Goal: Task Accomplishment & Management: Complete application form

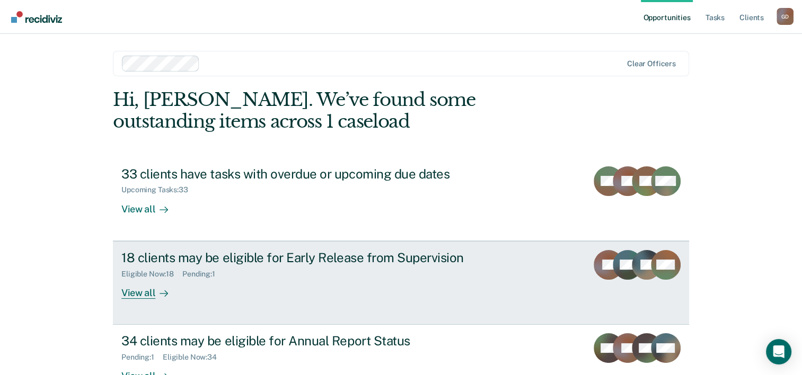
click at [140, 290] on div "View all" at bounding box center [150, 288] width 59 height 21
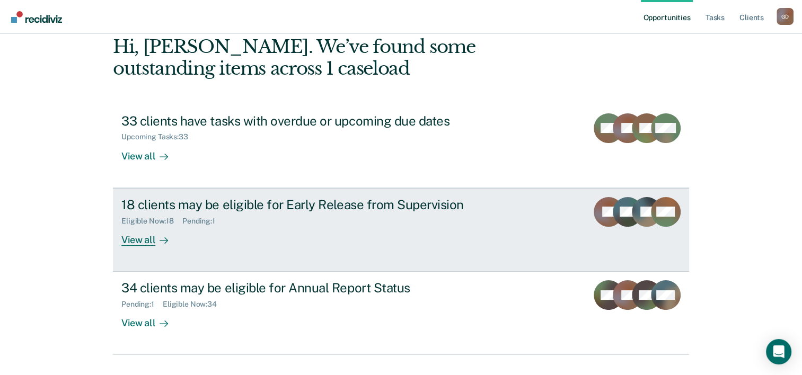
scroll to position [75, 0]
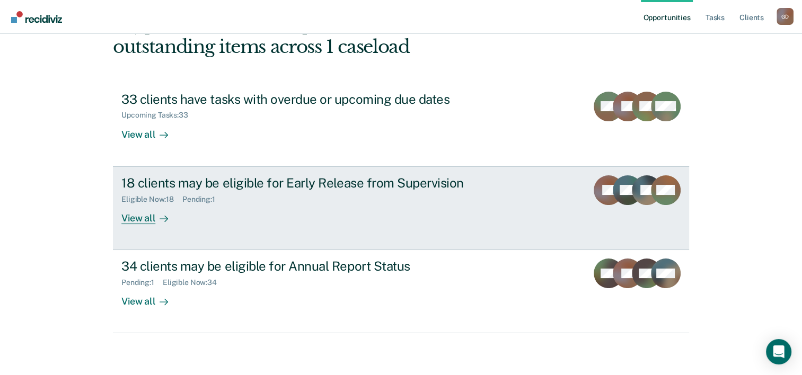
click at [146, 216] on div "View all" at bounding box center [150, 213] width 59 height 21
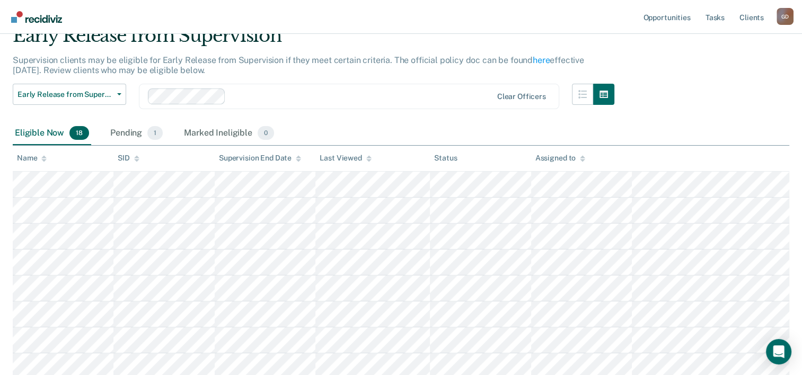
scroll to position [106, 0]
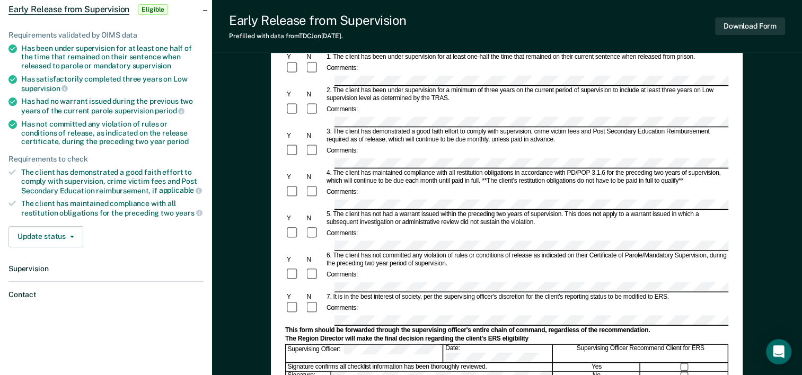
click at [727, 75] on div "Comments:" at bounding box center [506, 68] width 443 height 14
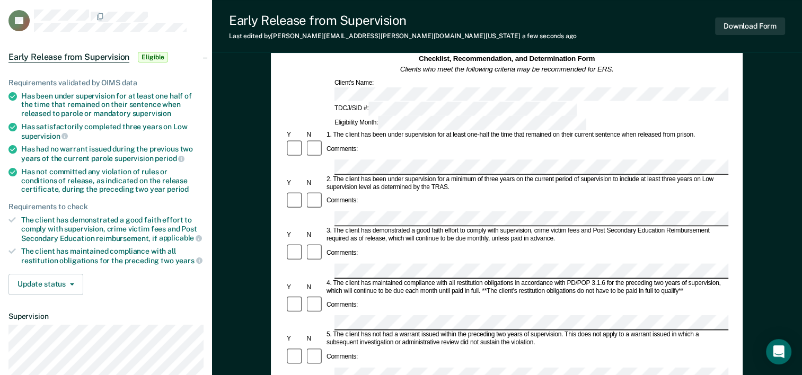
scroll to position [53, 0]
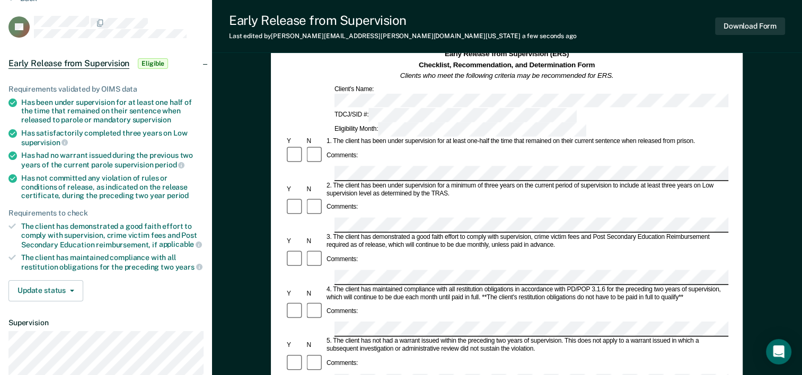
click at [21, 226] on div "The client has demonstrated a good faith effort to comply with supervision, cri…" at bounding box center [112, 235] width 182 height 27
drag, startPoint x: 47, startPoint y: 224, endPoint x: 86, endPoint y: 224, distance: 39.2
click at [75, 224] on div "The client has demonstrated a good faith effort to comply with supervision, cri…" at bounding box center [112, 235] width 182 height 27
drag, startPoint x: 86, startPoint y: 224, endPoint x: 93, endPoint y: 224, distance: 6.9
click at [93, 224] on div "The client has demonstrated a good faith effort to comply with supervision, cri…" at bounding box center [112, 235] width 182 height 27
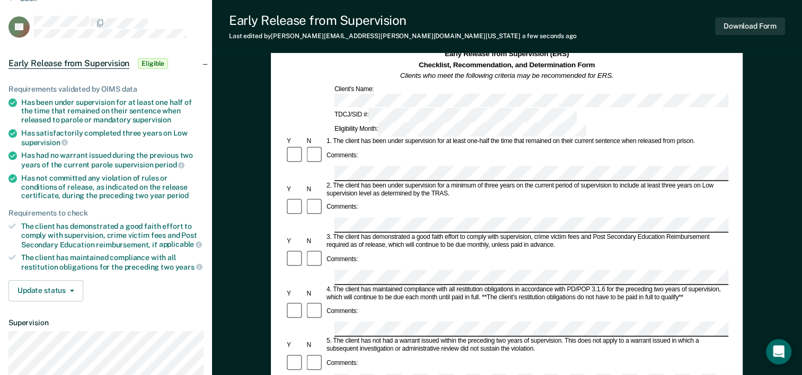
click at [752, 30] on button "Download Form" at bounding box center [750, 25] width 70 height 17
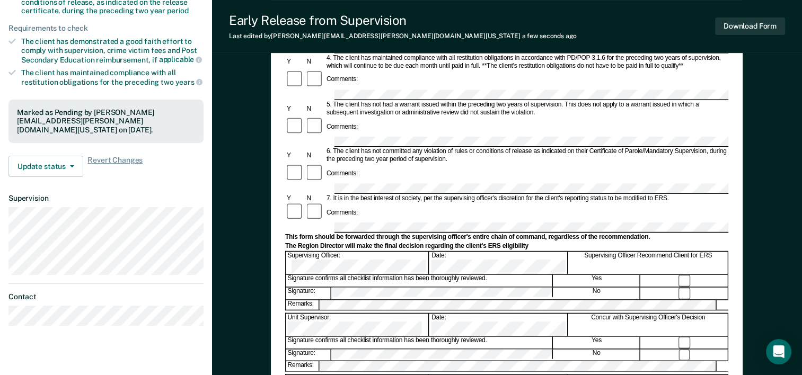
scroll to position [265, 0]
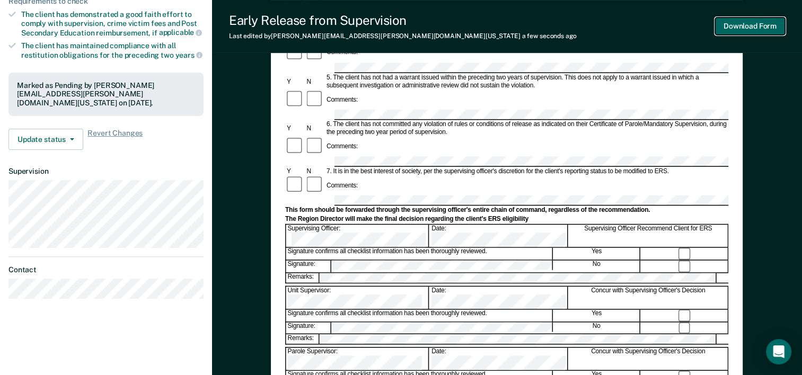
click at [734, 24] on button "Download Form" at bounding box center [750, 25] width 70 height 17
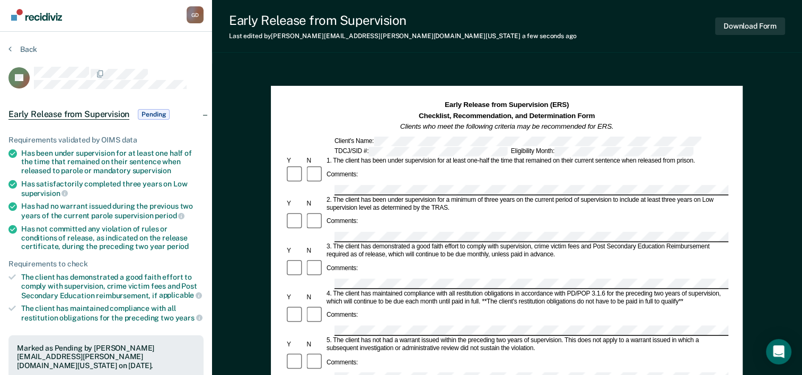
scroll to position [0, 0]
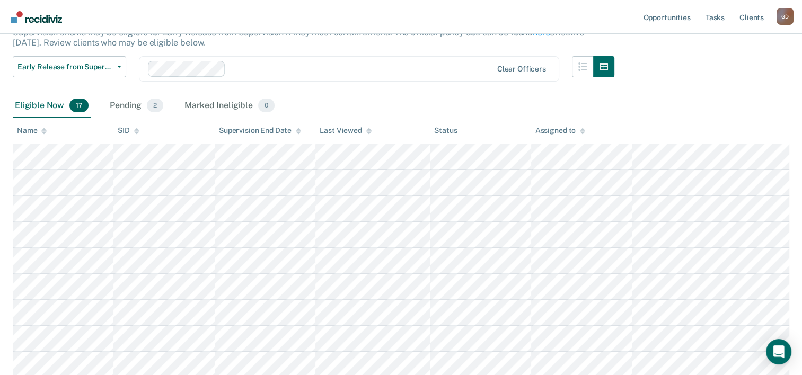
scroll to position [53, 0]
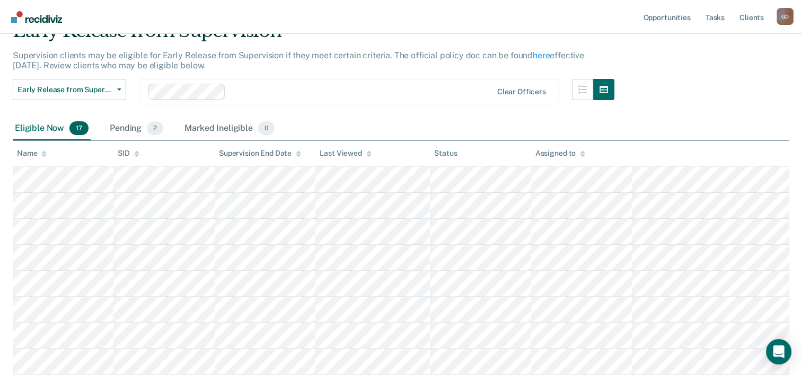
scroll to position [75, 0]
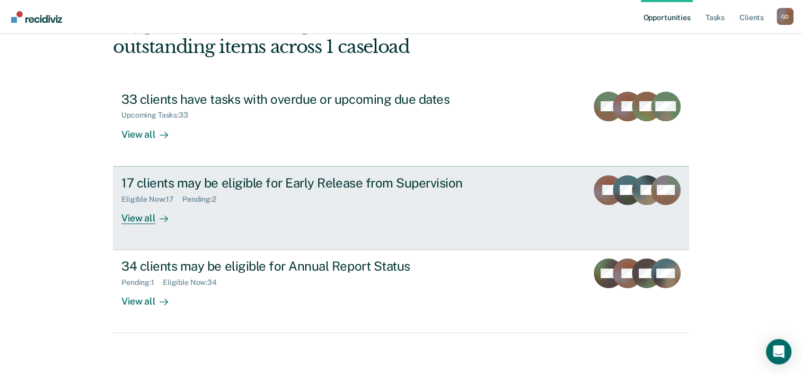
click at [125, 217] on div "View all" at bounding box center [150, 213] width 59 height 21
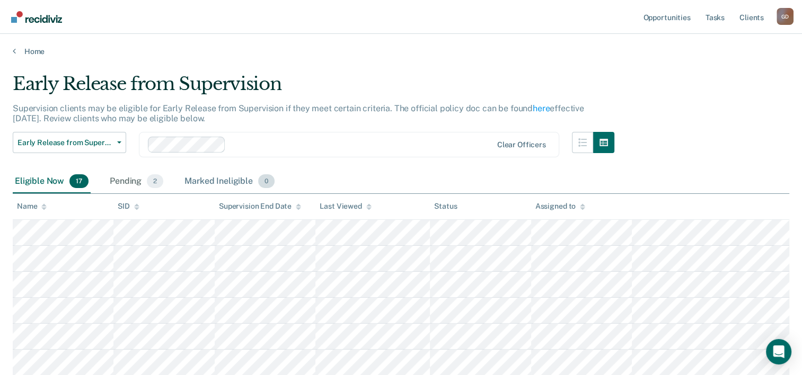
scroll to position [53, 0]
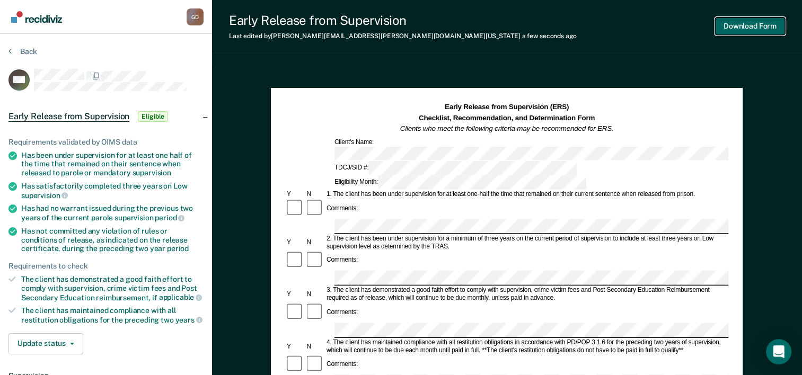
click at [749, 23] on button "Download Form" at bounding box center [750, 25] width 70 height 17
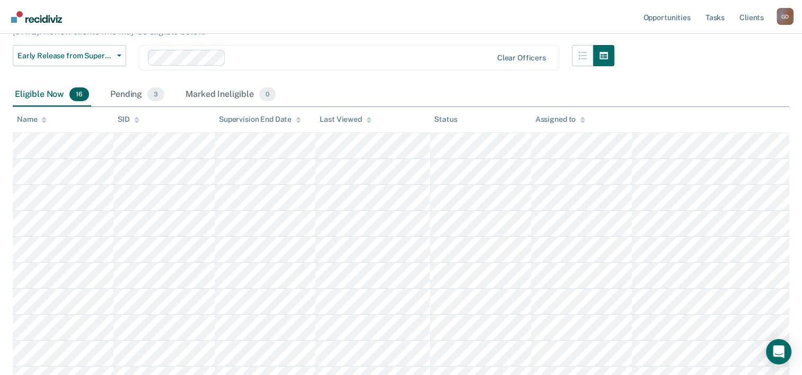
scroll to position [106, 0]
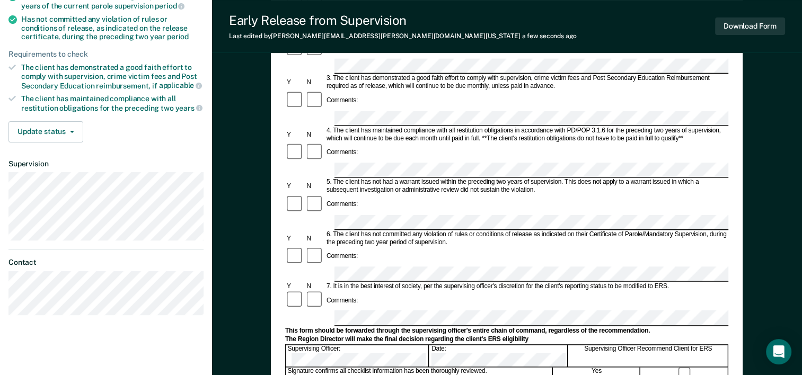
scroll to position [265, 0]
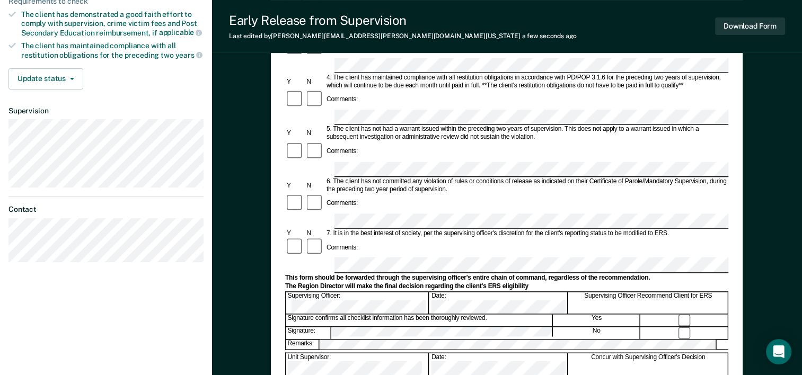
click at [683, 292] on div "Supervising Officer Recommend Client for ERS" at bounding box center [648, 303] width 159 height 22
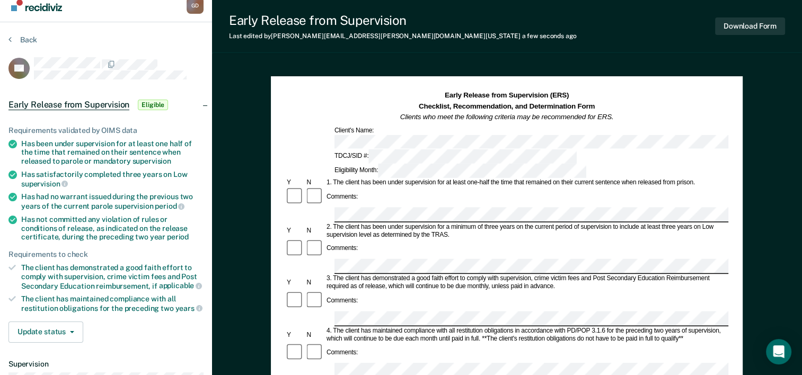
scroll to position [0, 0]
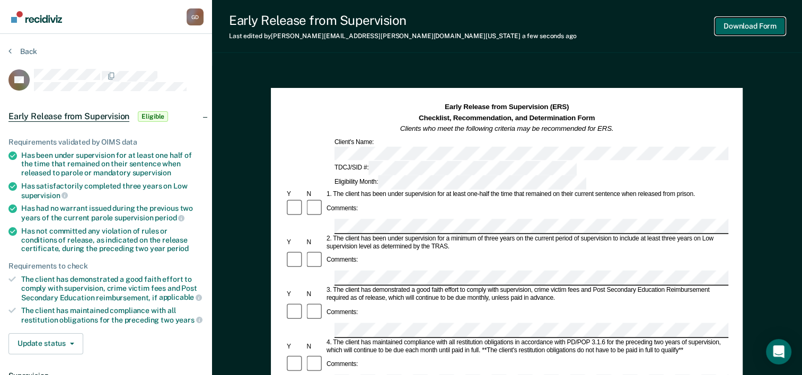
click at [763, 31] on button "Download Form" at bounding box center [750, 25] width 70 height 17
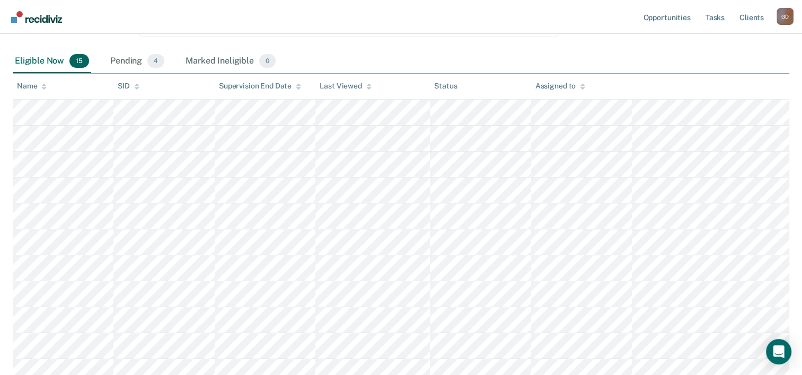
scroll to position [97, 0]
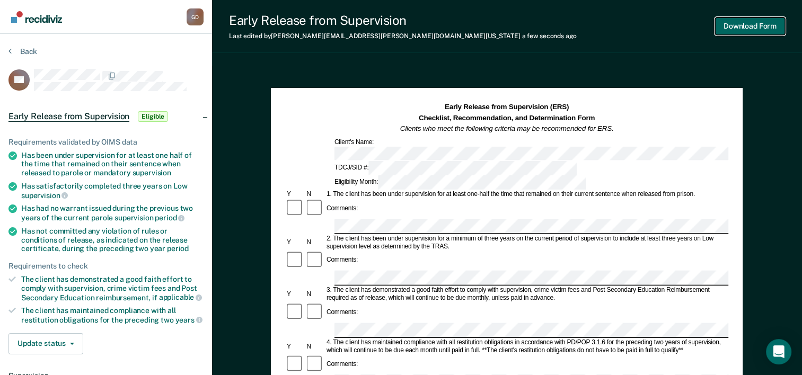
click at [765, 31] on button "Download Form" at bounding box center [750, 25] width 70 height 17
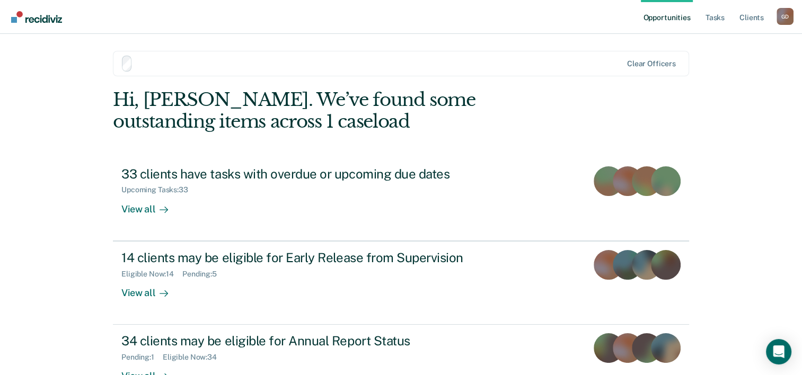
scroll to position [75, 0]
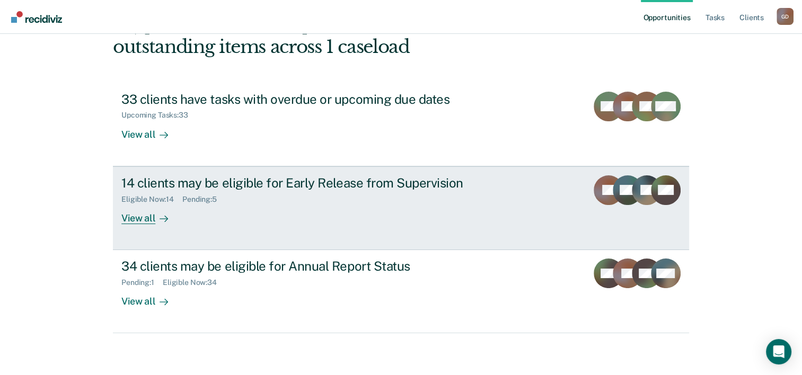
click at [138, 215] on div "View all" at bounding box center [150, 213] width 59 height 21
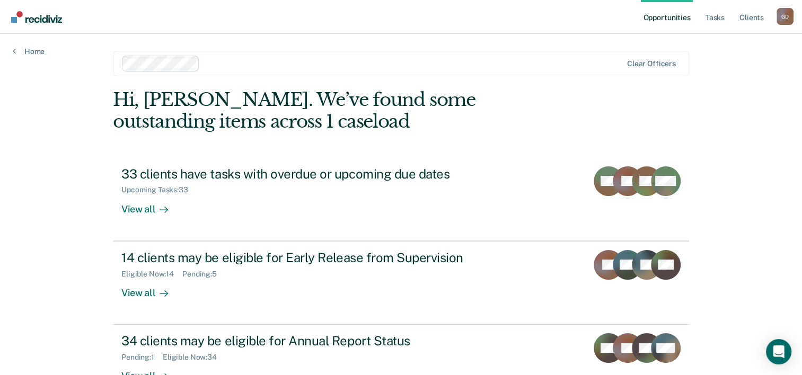
scroll to position [75, 0]
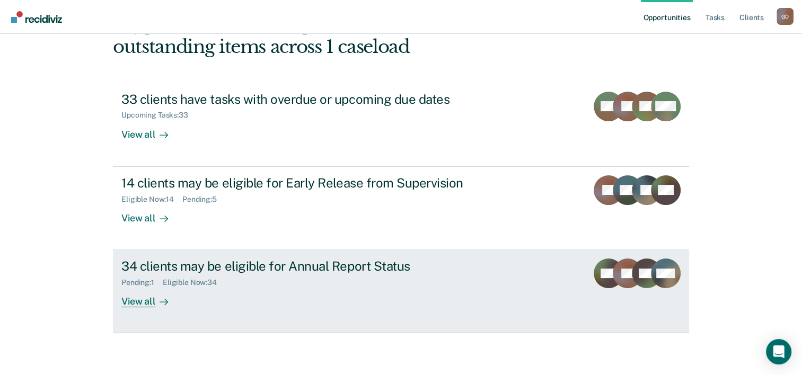
click at [155, 300] on div at bounding box center [161, 302] width 13 height 12
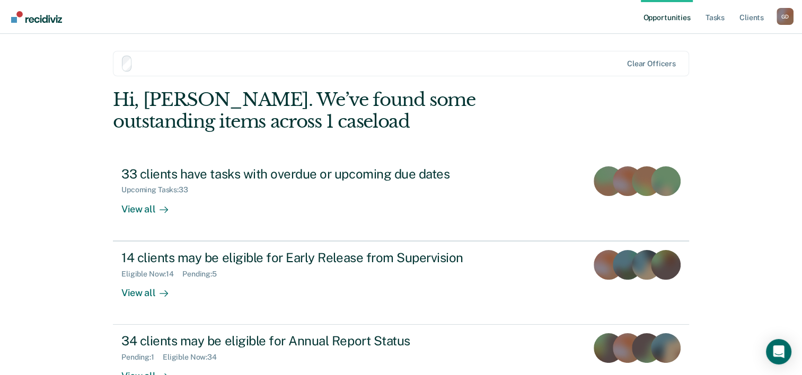
scroll to position [75, 0]
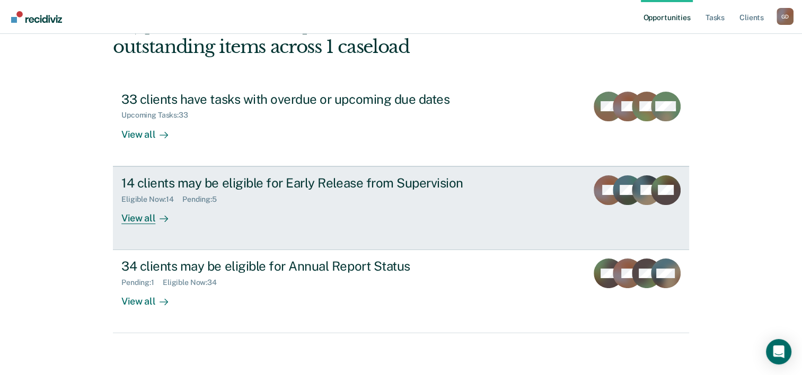
click at [144, 212] on div "View all" at bounding box center [150, 213] width 59 height 21
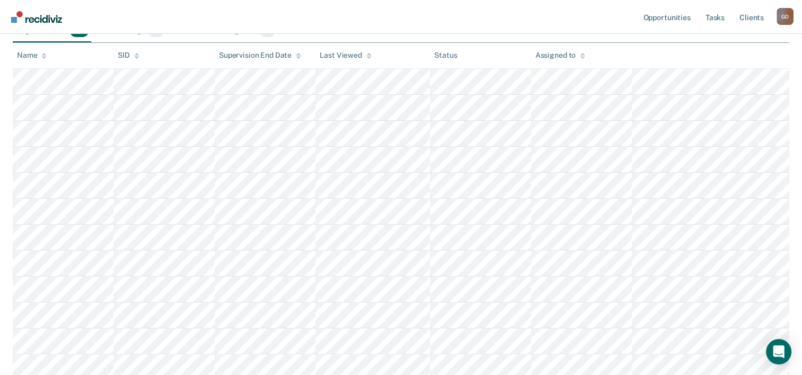
scroll to position [125, 0]
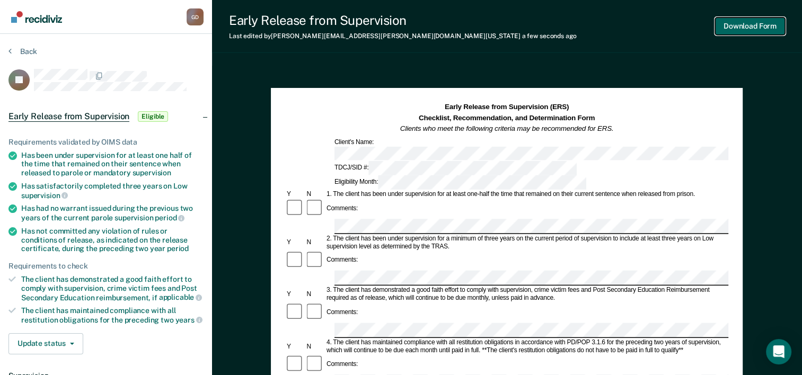
click at [743, 29] on button "Download Form" at bounding box center [750, 25] width 70 height 17
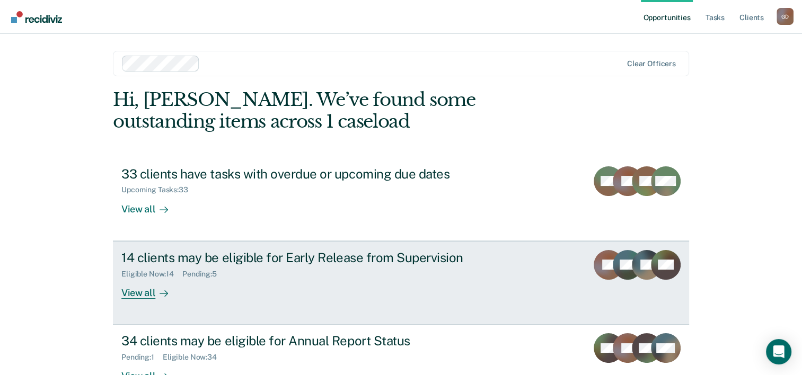
click at [134, 292] on div "View all" at bounding box center [150, 288] width 59 height 21
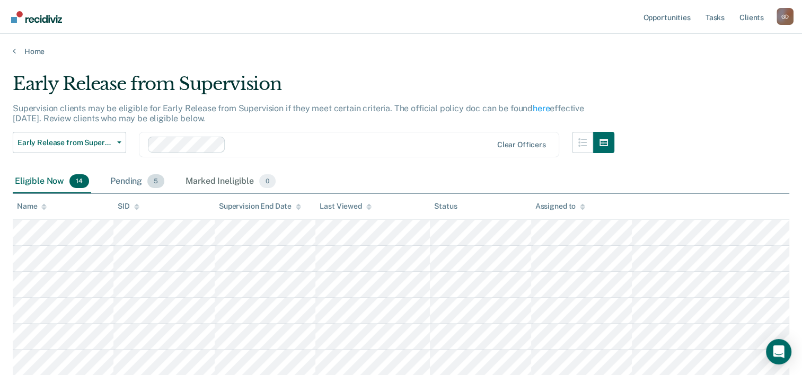
click at [133, 181] on div "Pending 5" at bounding box center [137, 181] width 58 height 23
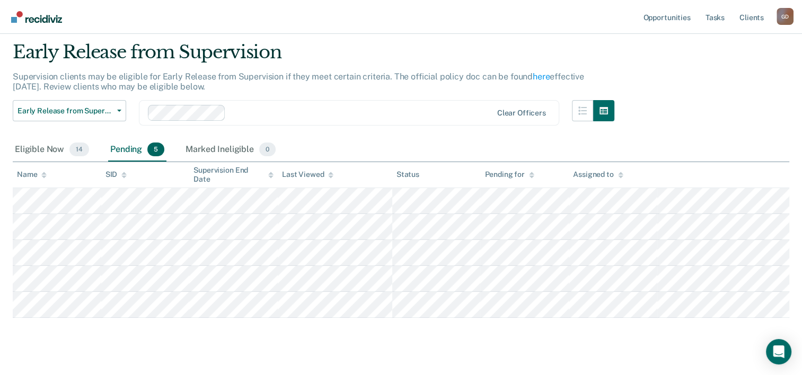
scroll to position [50, 0]
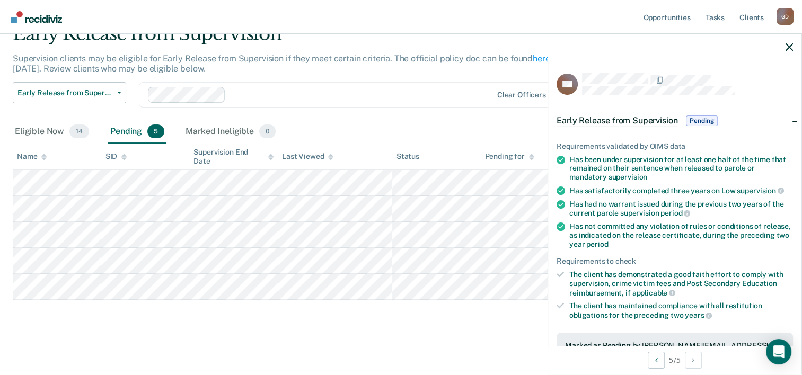
click at [784, 48] on div at bounding box center [674, 47] width 253 height 26
click at [791, 45] on icon "button" at bounding box center [788, 46] width 7 height 7
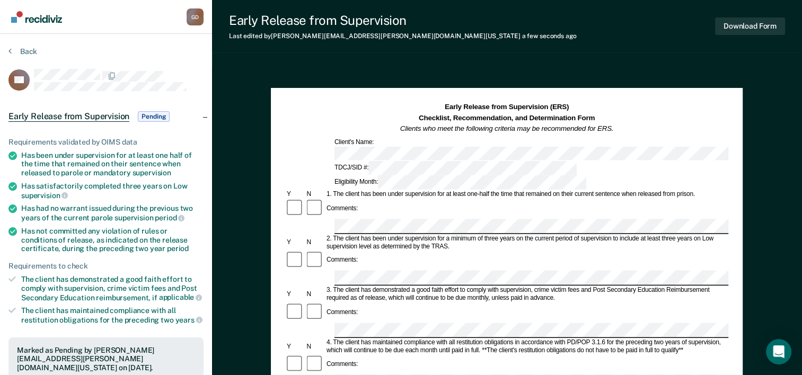
drag, startPoint x: 243, startPoint y: 3, endPoint x: 529, endPoint y: 64, distance: 292.9
click at [529, 64] on div "Early Release from Supervision Last edited by Gloria.Doucette@tdcj.texas.gov a …" at bounding box center [507, 368] width 590 height 736
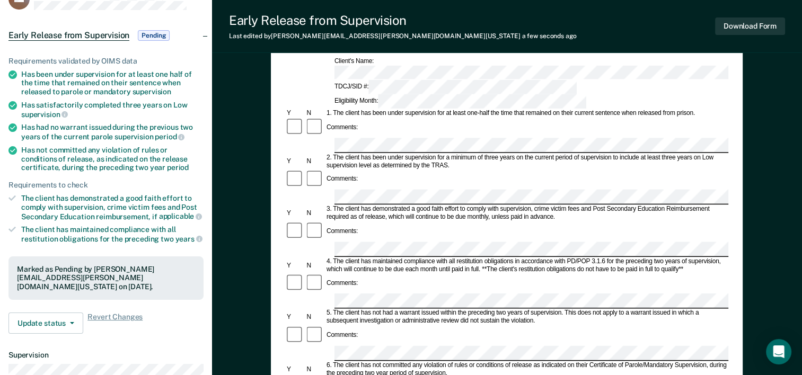
scroll to position [106, 0]
